Goal: Information Seeking & Learning: Find specific fact

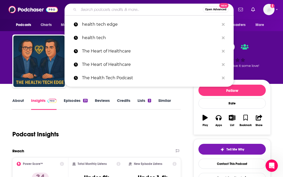
click at [101, 8] on input "Search podcasts, credits, & more..." at bounding box center [141, 9] width 124 height 8
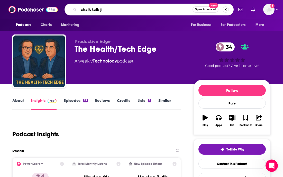
type input "chalk talk [PERSON_NAME]"
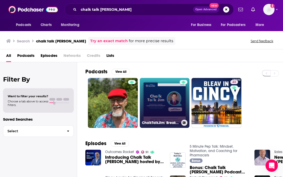
click at [162, 98] on link "ChalkTalkJim: Breaking Down the Game - A Guide to the Future of Healthcare" at bounding box center [165, 103] width 50 height 50
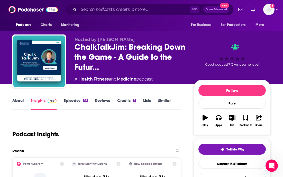
click at [17, 101] on link "About" at bounding box center [18, 104] width 12 height 12
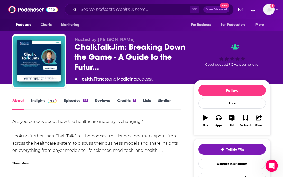
click at [42, 100] on link "Insights" at bounding box center [43, 104] width 25 height 12
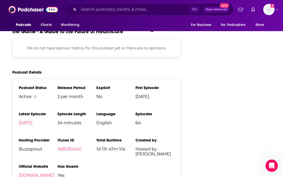
scroll to position [631, 0]
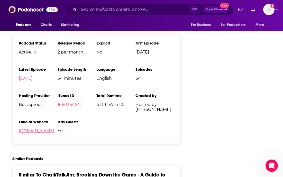
click at [31, 133] on link "[DOMAIN_NAME]" at bounding box center [36, 130] width 35 height 5
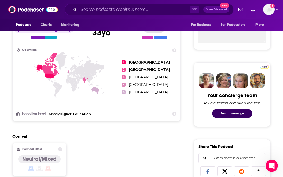
scroll to position [0, 0]
